Goal: Book appointment/travel/reservation

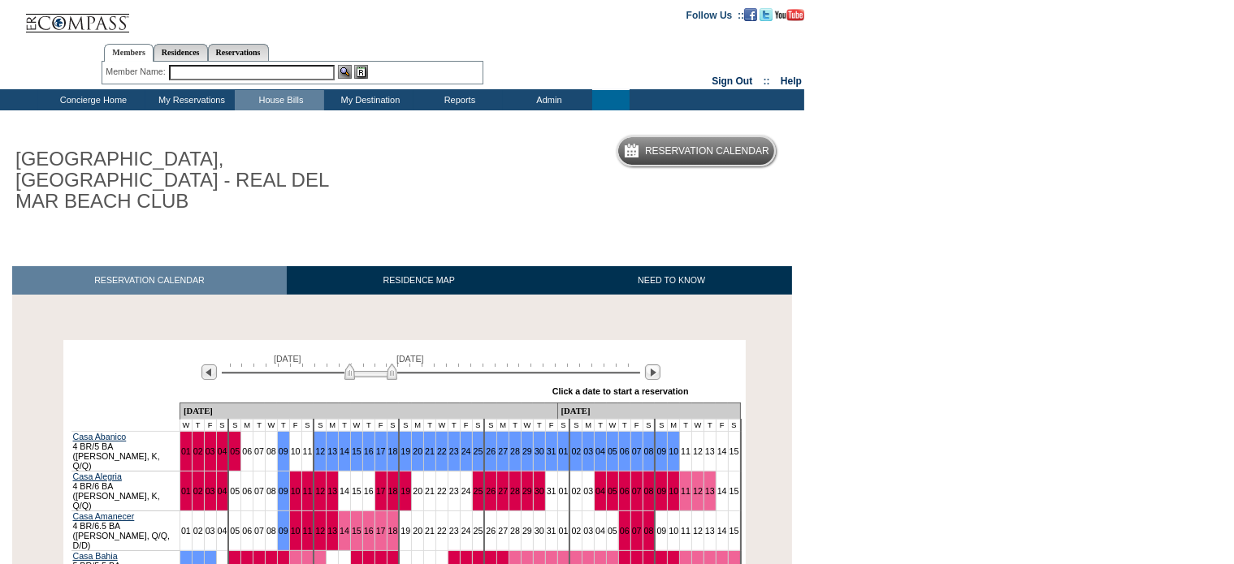
scroll to position [162, 0]
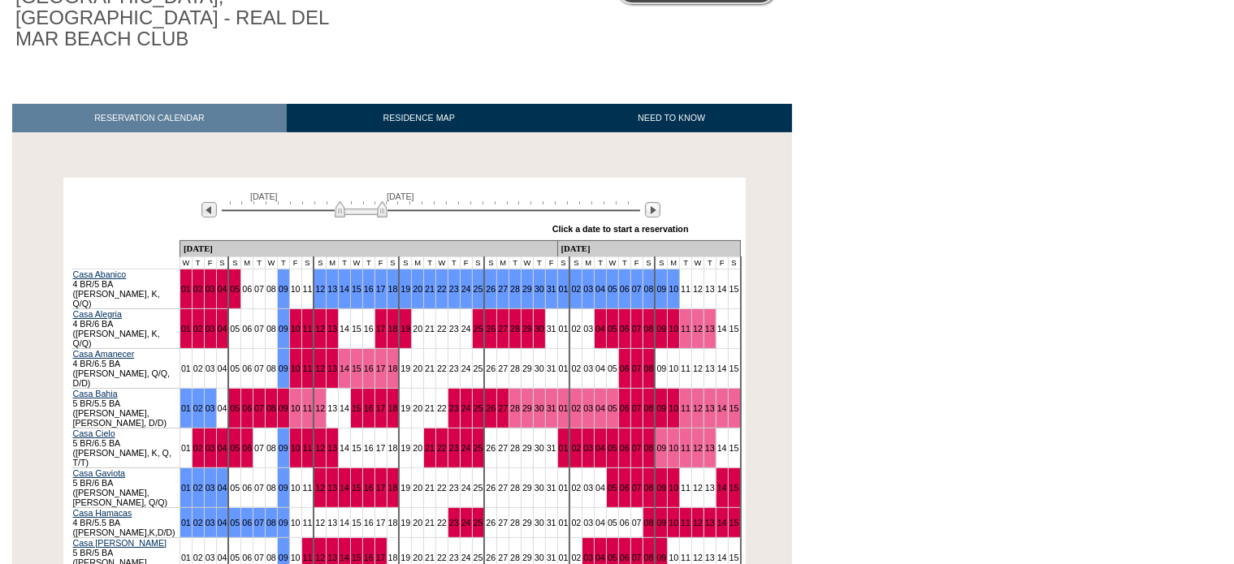
drag, startPoint x: 361, startPoint y: 188, endPoint x: 351, endPoint y: 188, distance: 9.7
click at [351, 201] on img at bounding box center [361, 209] width 53 height 16
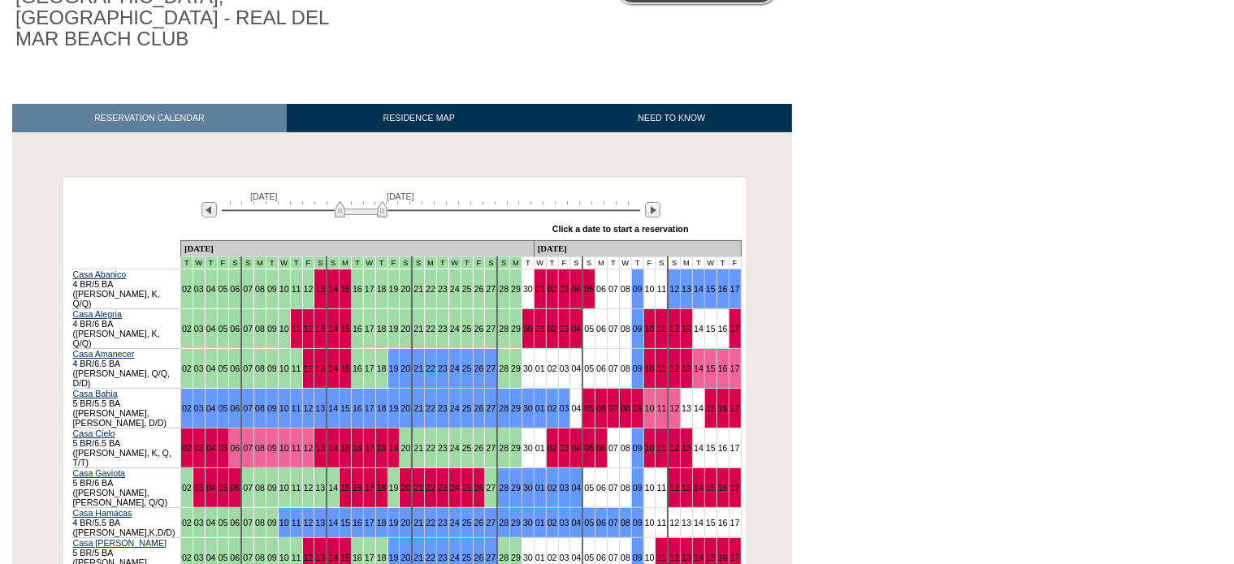
scroll to position [244, 0]
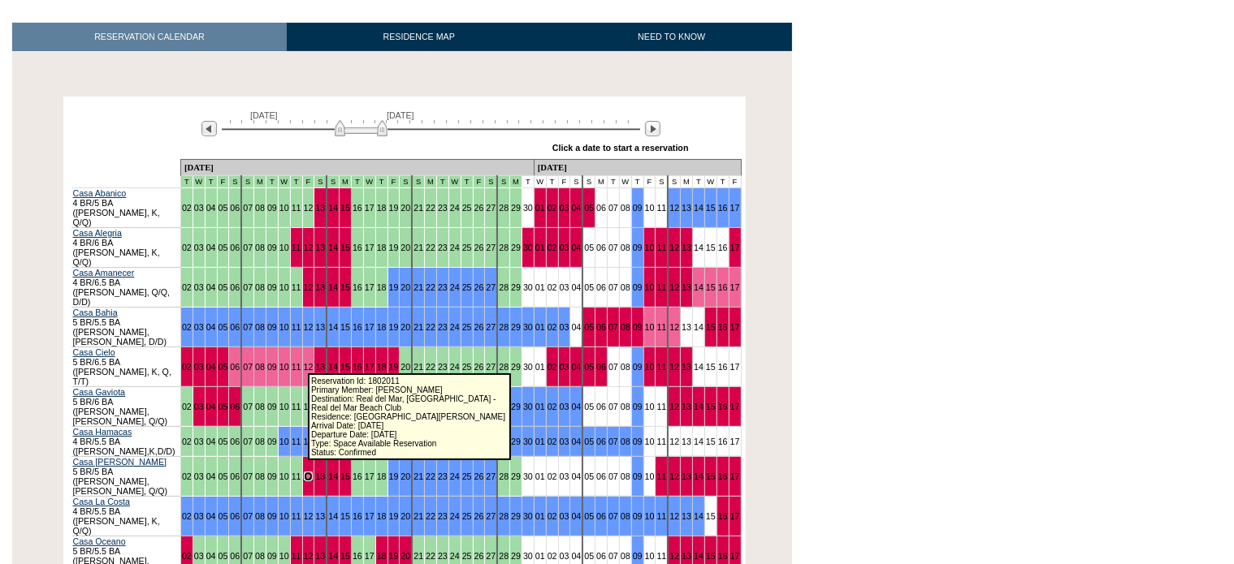
click at [304, 472] on link "12" at bounding box center [309, 477] width 10 height 10
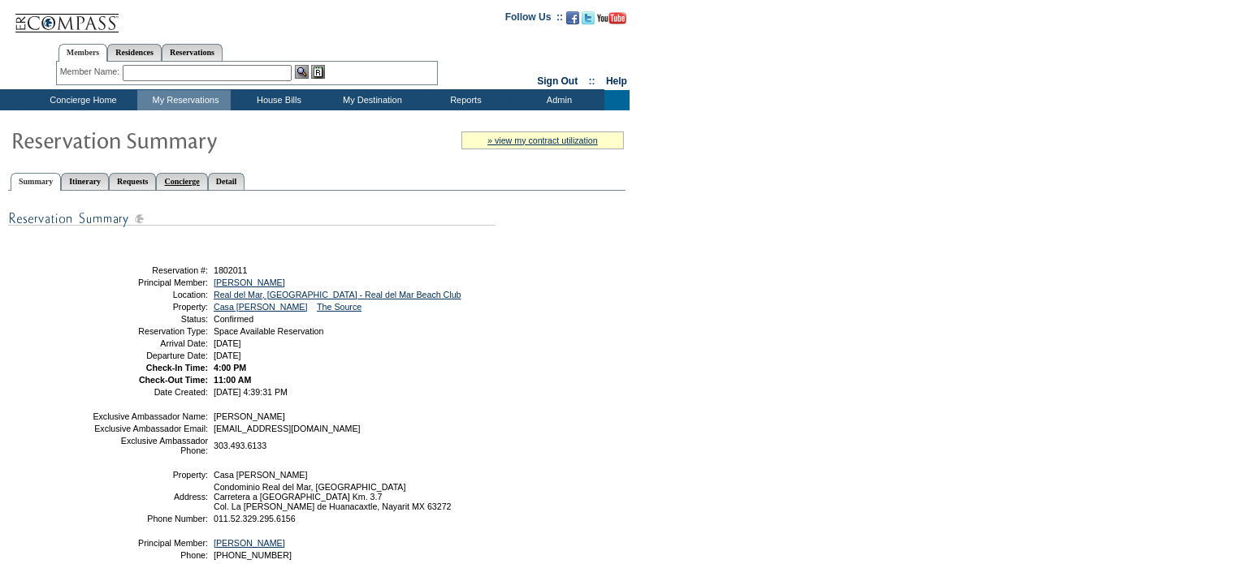
click at [207, 175] on link "Concierge" at bounding box center [181, 181] width 51 height 17
